Goal: Transaction & Acquisition: Purchase product/service

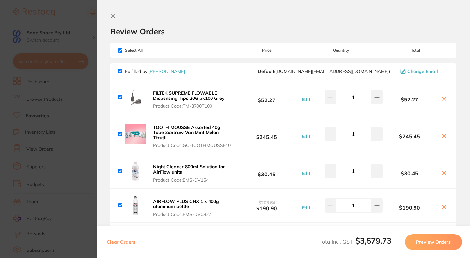
scroll to position [865, 0]
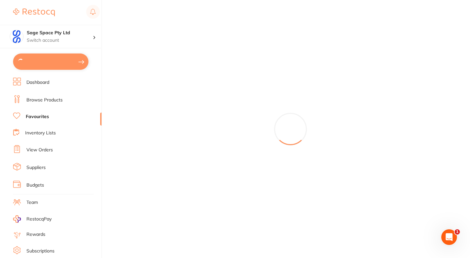
type input "15"
type input "10"
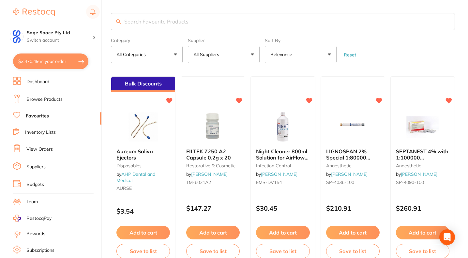
click at [56, 64] on button "$3,470.49 in your order" at bounding box center [50, 62] width 75 height 16
checkbox input "true"
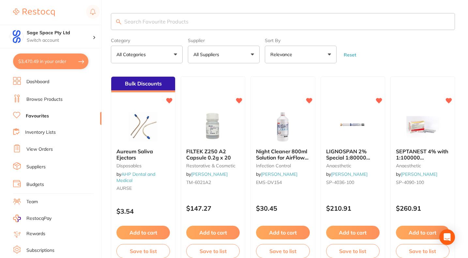
checkbox input "true"
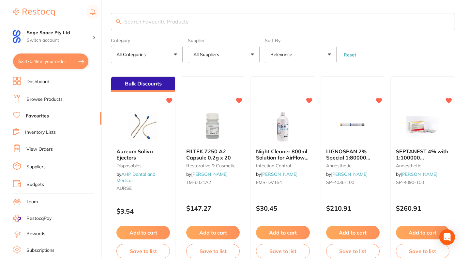
checkbox input "true"
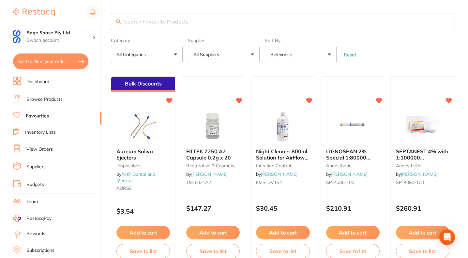
checkbox input "true"
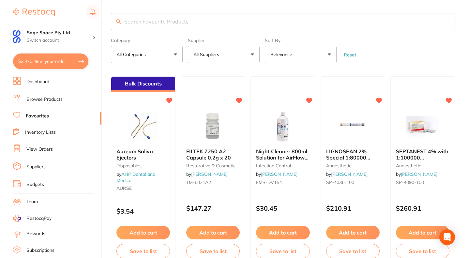
checkbox input "true"
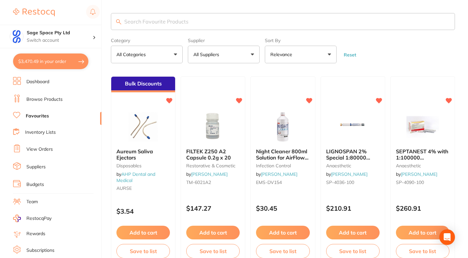
checkbox input "true"
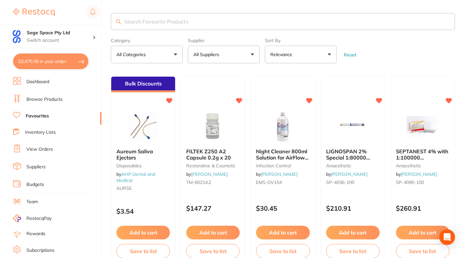
checkbox input "true"
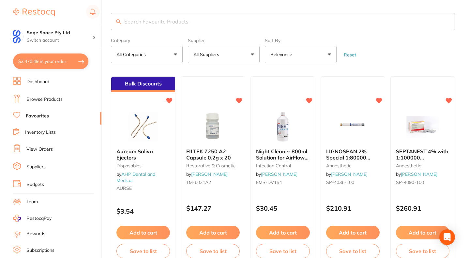
checkbox input "true"
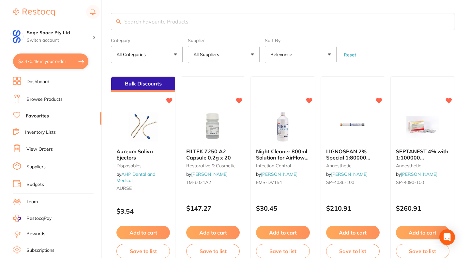
checkbox input "true"
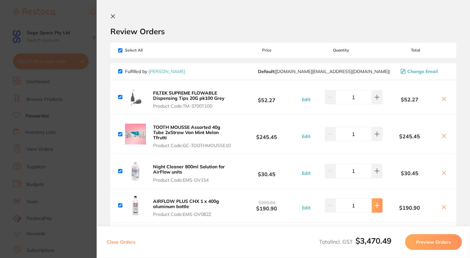
click at [376, 208] on icon at bounding box center [376, 205] width 5 height 5
type input "2"
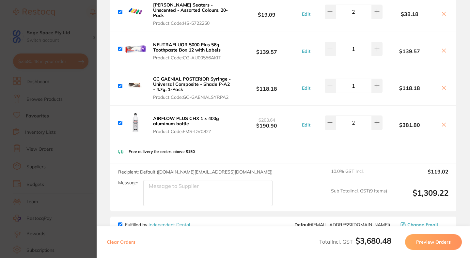
scroll to position [270, 0]
